Goal: Task Accomplishment & Management: Manage account settings

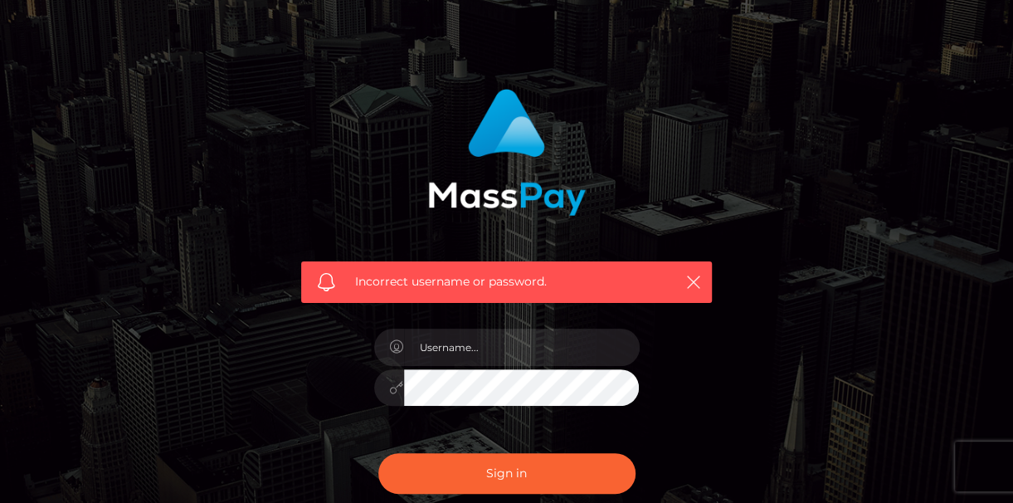
scroll to position [166, 0]
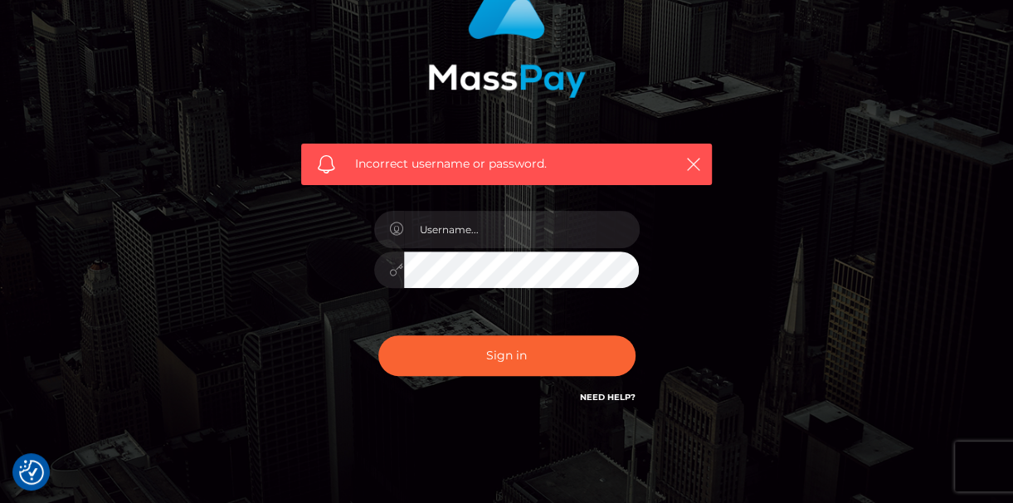
click at [626, 395] on link "Need Help?" at bounding box center [608, 397] width 56 height 11
click at [690, 161] on icon "button" at bounding box center [693, 164] width 17 height 17
click at [696, 159] on icon "button" at bounding box center [693, 164] width 17 height 17
click at [691, 163] on icon "button" at bounding box center [693, 164] width 17 height 17
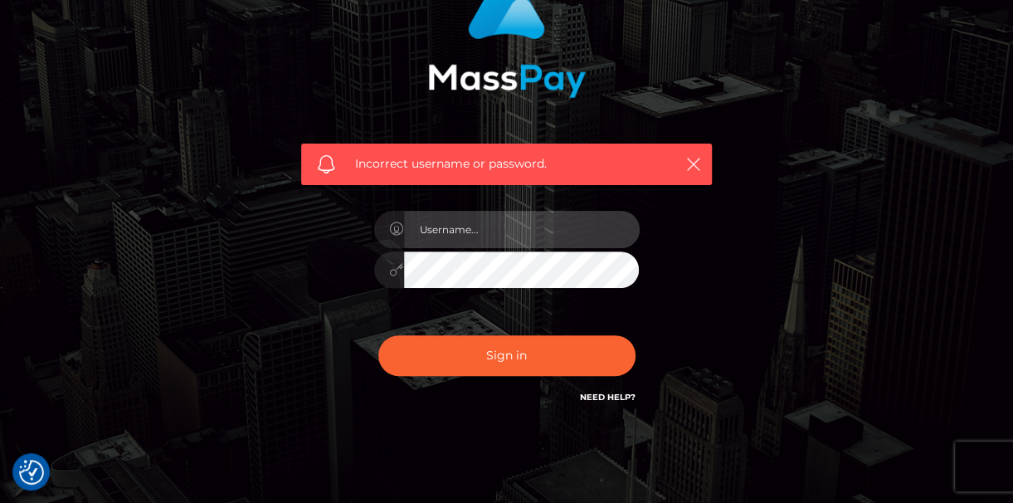
click at [556, 242] on input "text" at bounding box center [522, 229] width 236 height 37
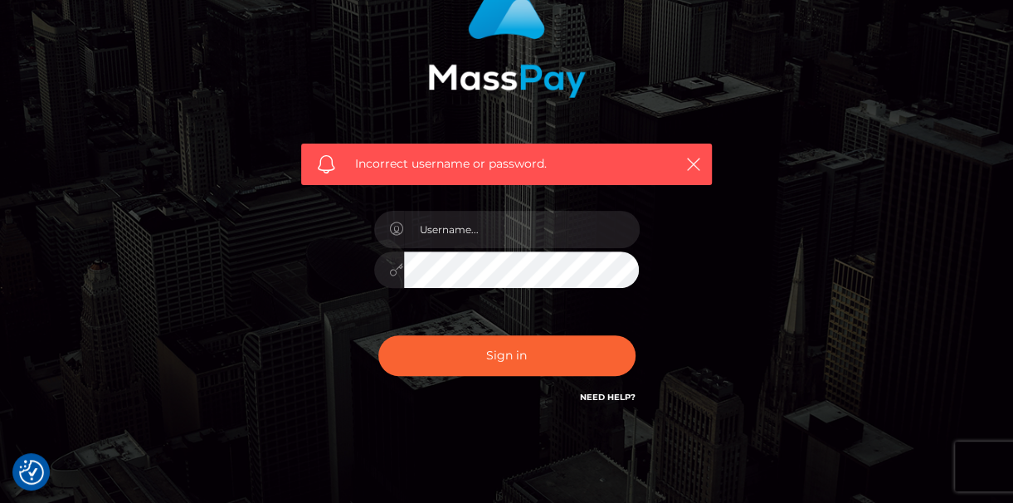
click at [590, 396] on link "Need Help?" at bounding box center [608, 397] width 56 height 11
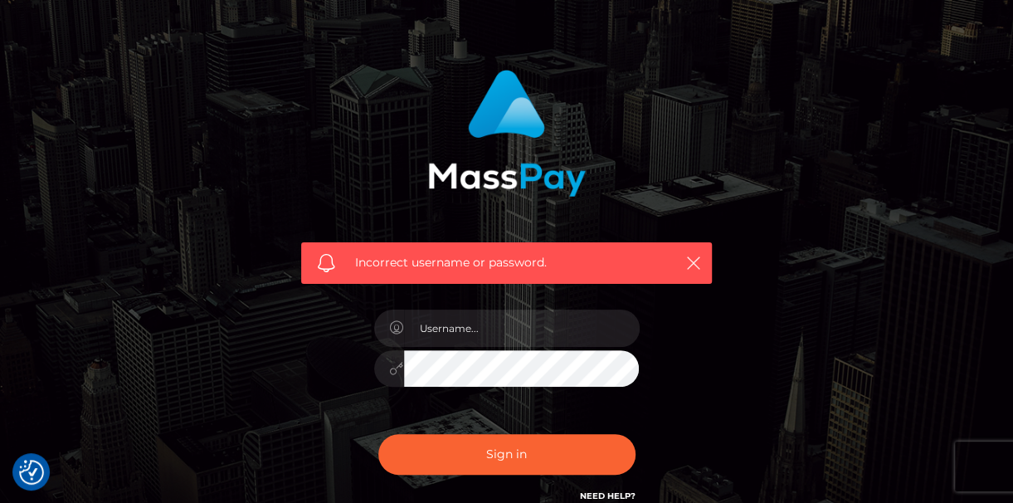
scroll to position [0, 0]
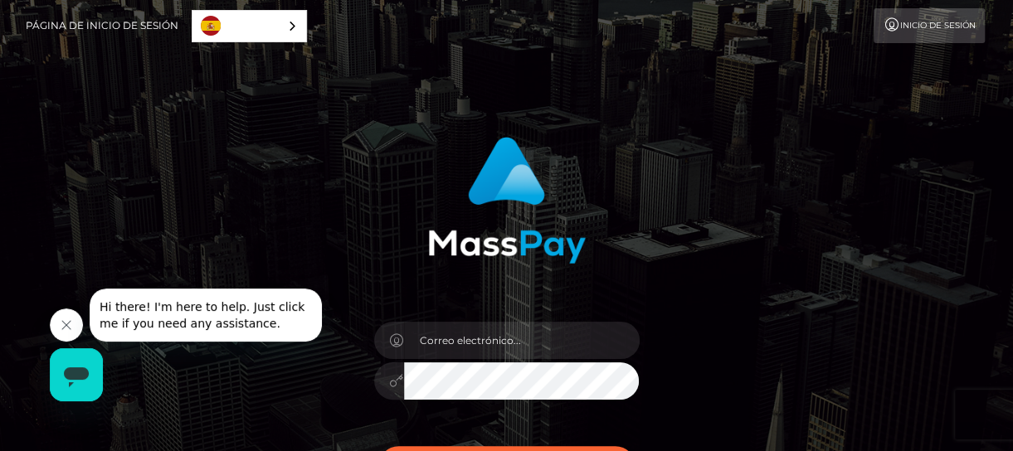
click at [482, 305] on div "Para proteger tu cuenta, utilizamos la ayuda de un servicio de captcha. Tu adbl…" at bounding box center [507, 327] width 436 height 406
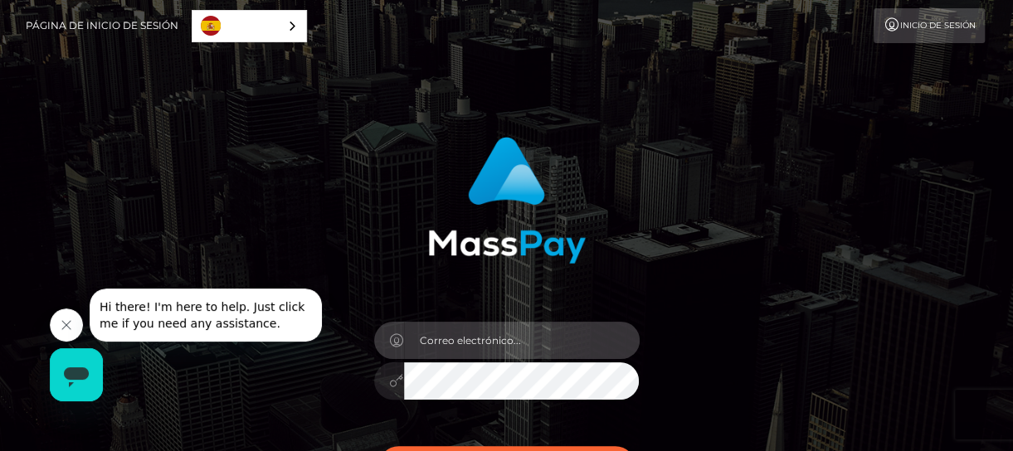
click at [486, 342] on input "email" at bounding box center [522, 340] width 236 height 37
type input "[EMAIL_ADDRESS][DOMAIN_NAME]"
